Goal: Transaction & Acquisition: Purchase product/service

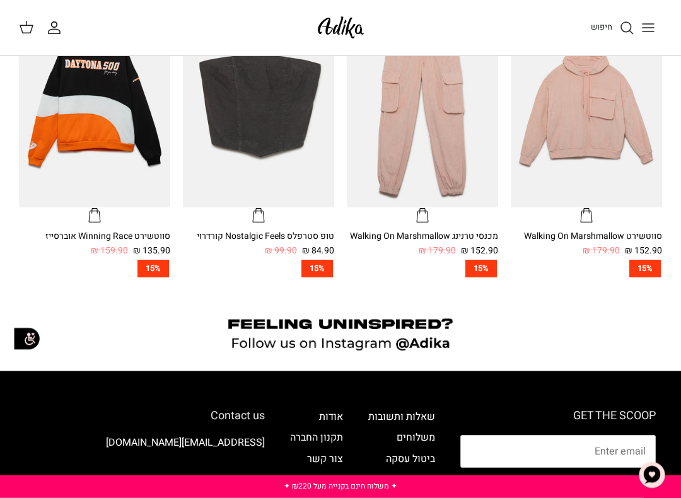
scroll to position [435, 0]
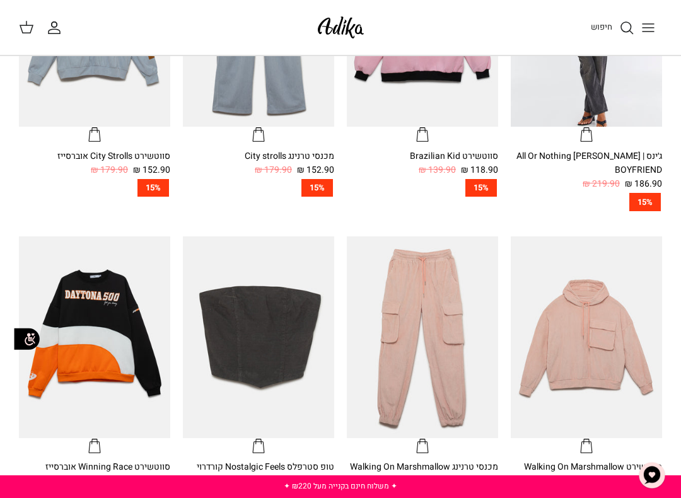
click at [648, 28] on line "Toggle menu" at bounding box center [648, 28] width 11 height 0
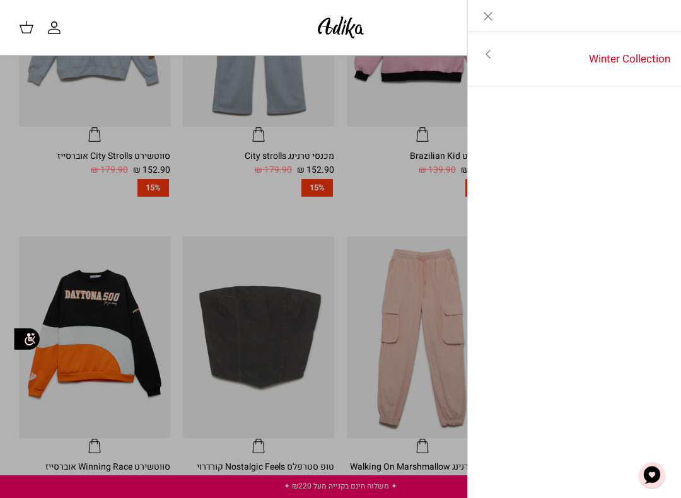
click at [645, 56] on link "Winter Collection" at bounding box center [594, 59] width 173 height 39
click at [392, 137] on link "Toggle menu" at bounding box center [340, 249] width 681 height 498
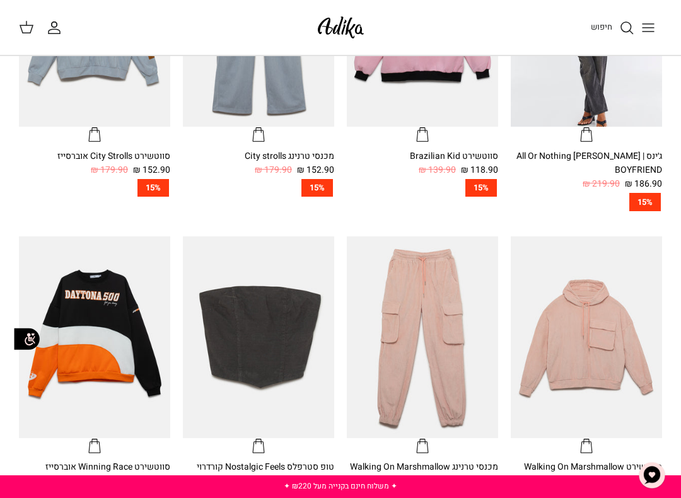
click at [347, 28] on img at bounding box center [341, 28] width 54 height 30
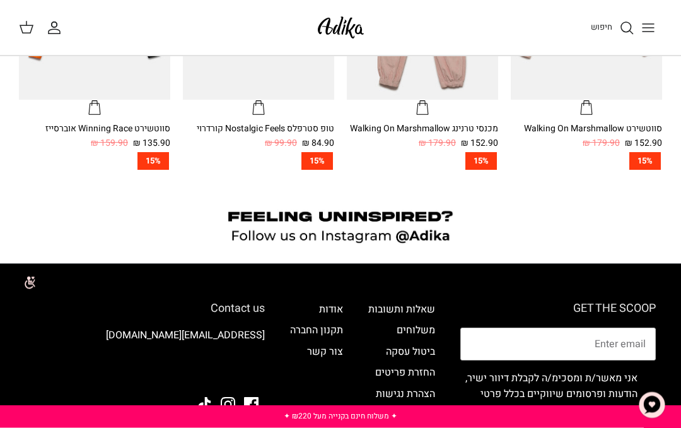
scroll to position [609, 0]
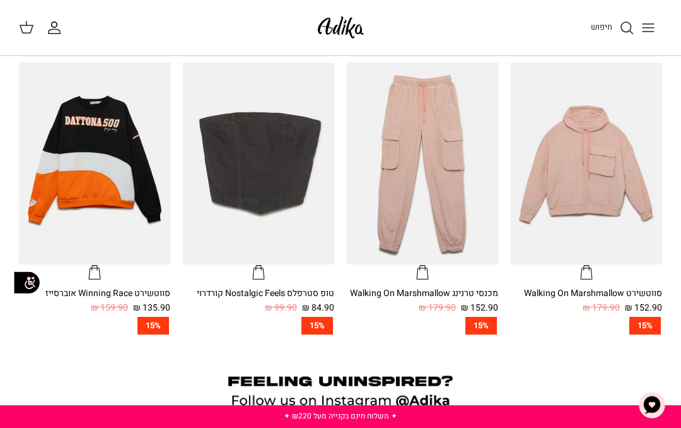
click at [350, 38] on img at bounding box center [341, 28] width 54 height 30
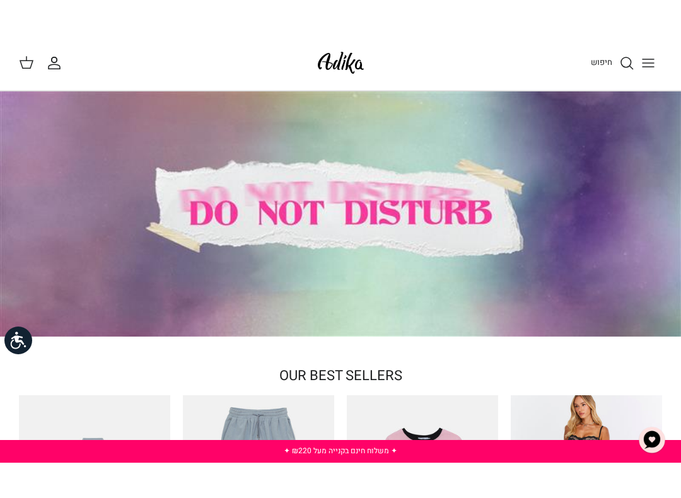
scroll to position [19, 0]
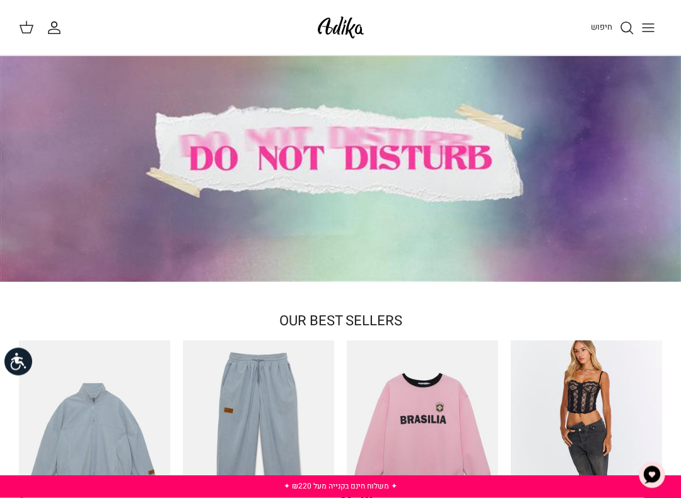
click at [487, 95] on div at bounding box center [340, 159] width 681 height 245
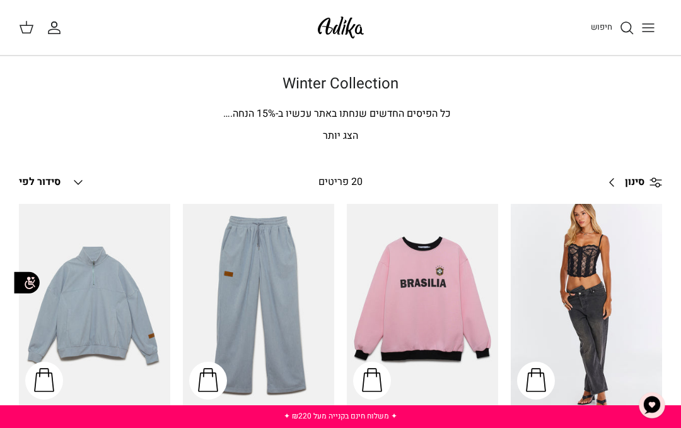
click at [646, 21] on icon "Toggle menu" at bounding box center [648, 27] width 15 height 15
